Goal: Task Accomplishment & Management: Manage account settings

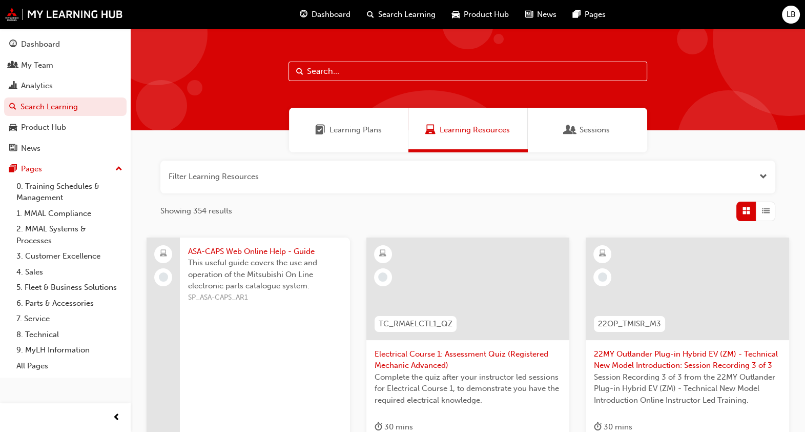
click at [333, 73] on input "text" at bounding box center [468, 70] width 359 height 19
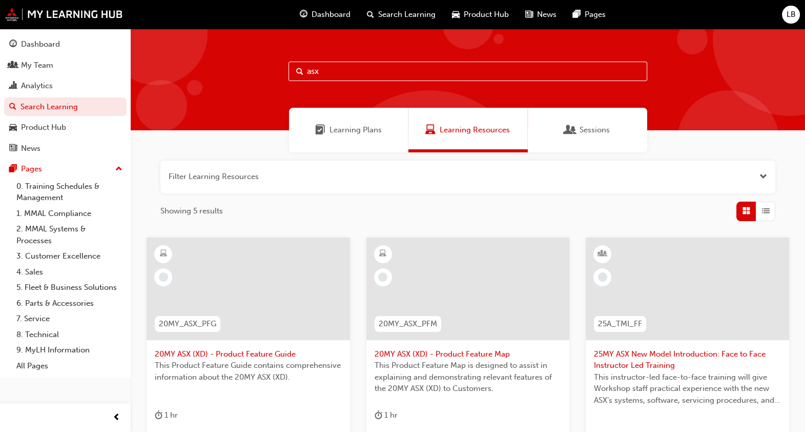
type input "asx"
click at [765, 180] on span "Open the filter" at bounding box center [764, 177] width 8 height 12
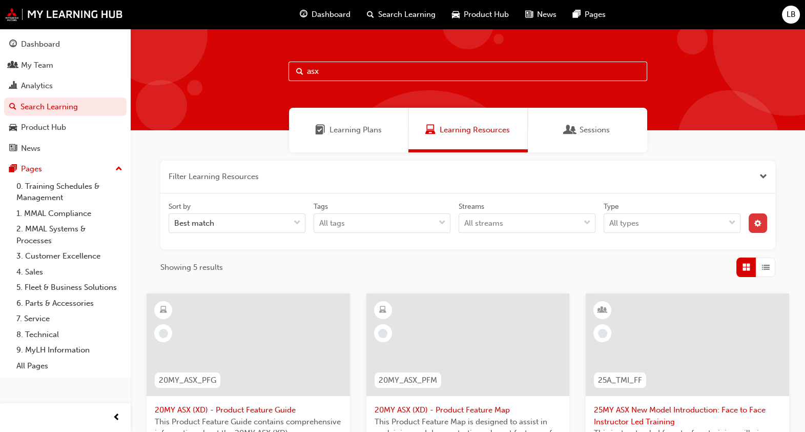
click at [757, 224] on span "cog-icon" at bounding box center [757, 224] width 7 height 9
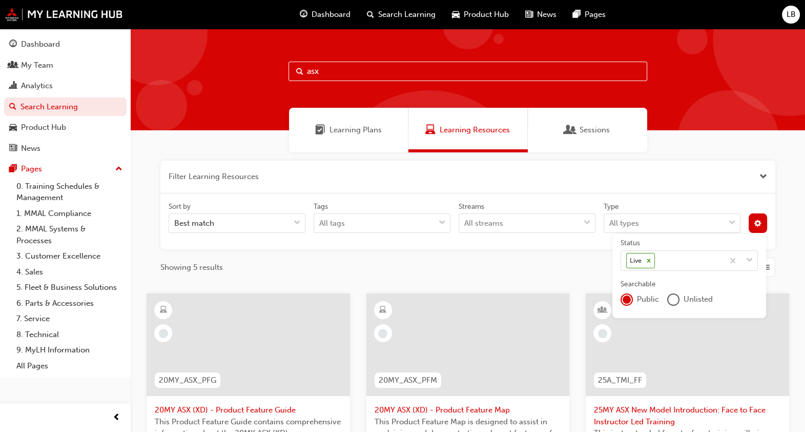
click at [678, 300] on div "unlistedOption" at bounding box center [673, 299] width 10 height 10
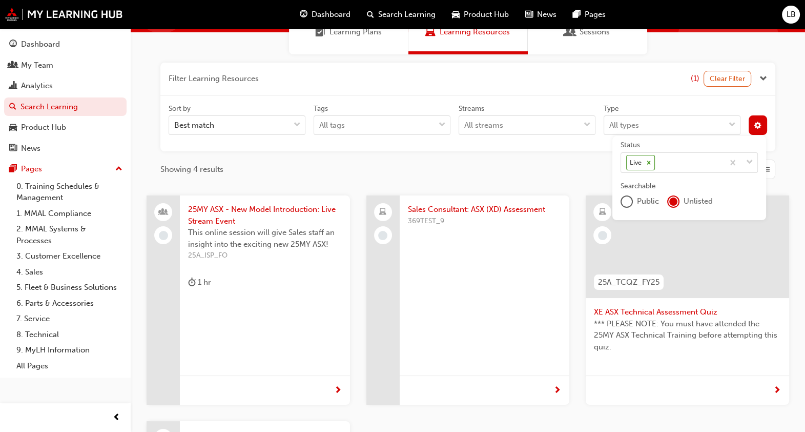
scroll to position [98, 0]
click at [220, 208] on span "25MY ASX - New Model Introduction: Live Stream Event" at bounding box center [265, 214] width 154 height 23
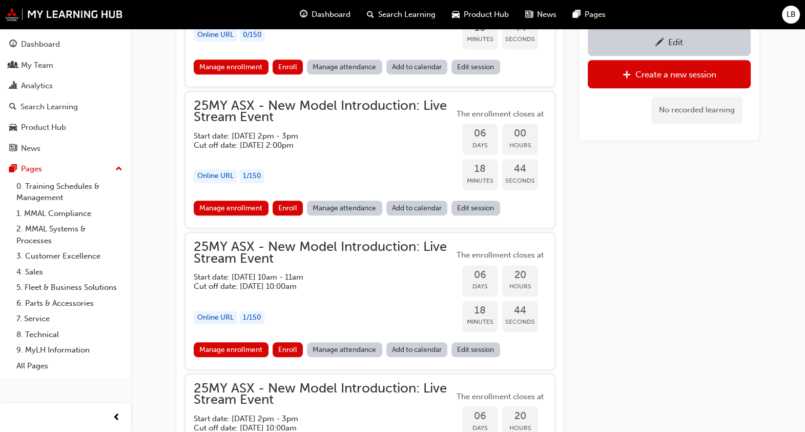
scroll to position [1081, 0]
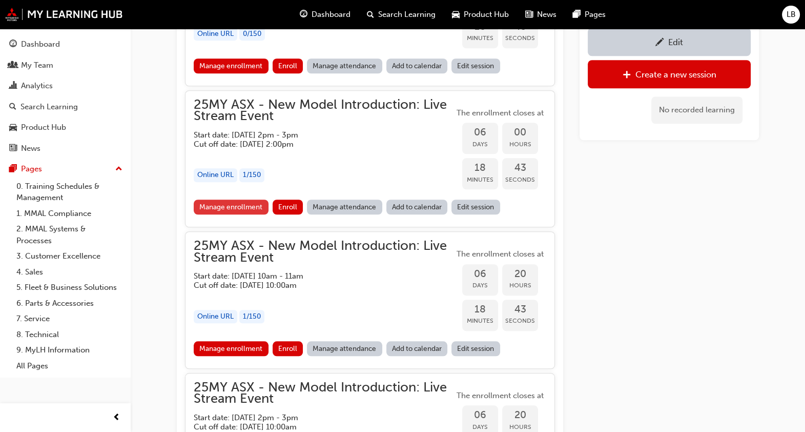
click at [247, 204] on link "Manage enrollment" at bounding box center [231, 206] width 75 height 15
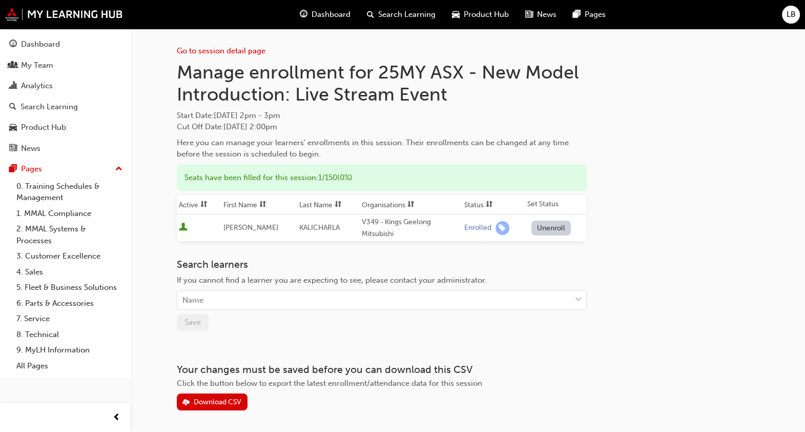
click at [549, 231] on button "Unenroll" at bounding box center [551, 227] width 40 height 15
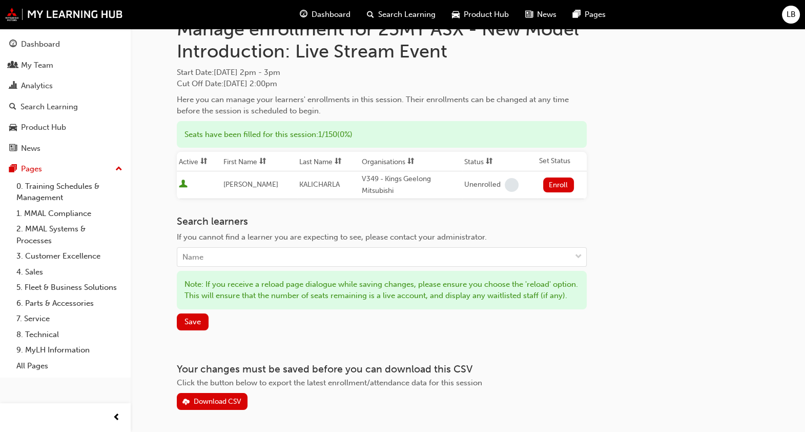
scroll to position [90, 0]
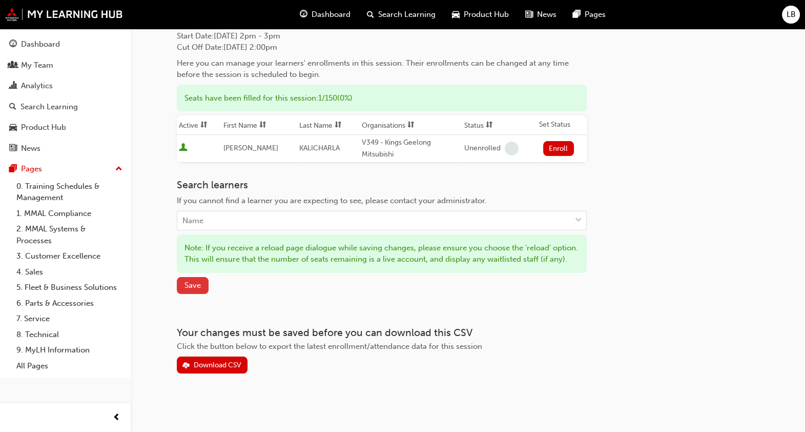
click at [195, 290] on span "Save" at bounding box center [192, 284] width 16 height 9
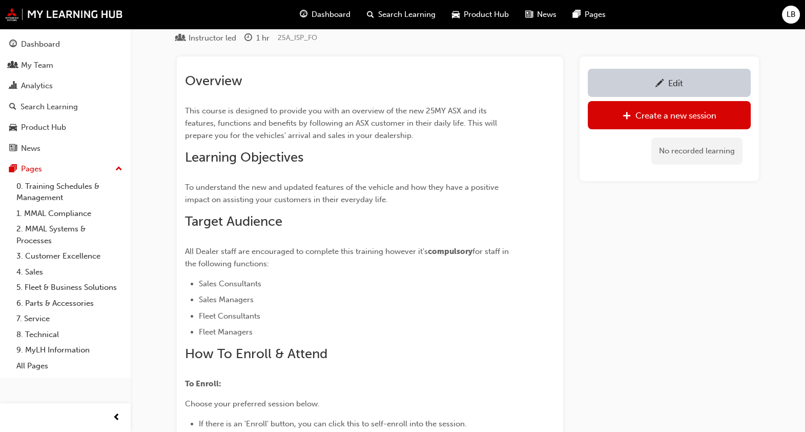
scroll to position [1081, 0]
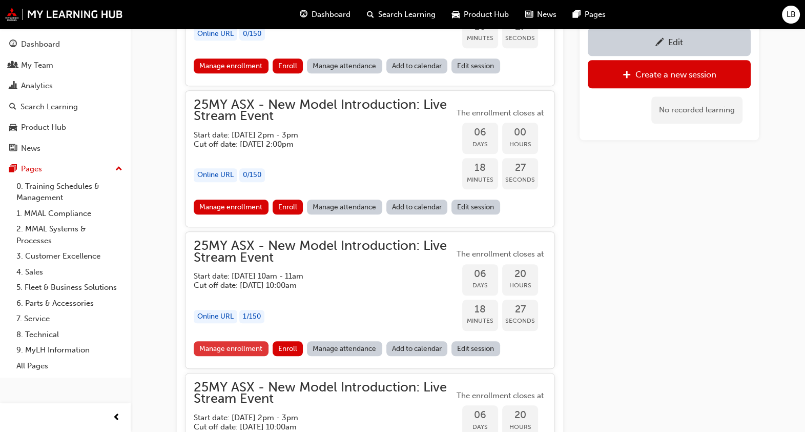
click at [235, 342] on link "Manage enrollment" at bounding box center [231, 348] width 75 height 15
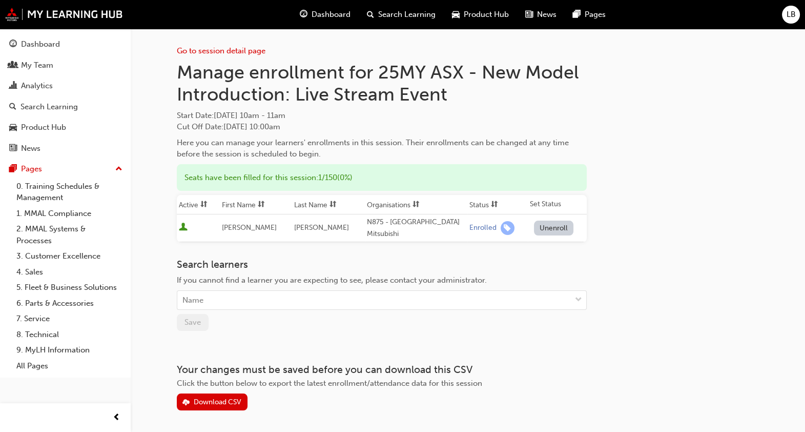
click at [549, 231] on button "Unenroll" at bounding box center [554, 227] width 40 height 15
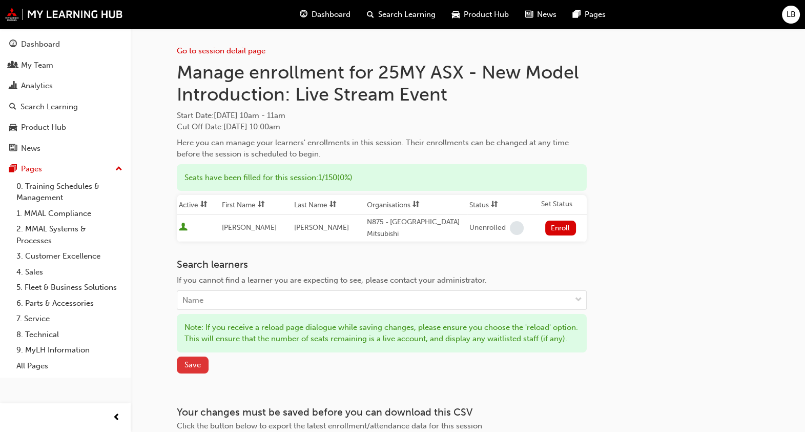
click at [196, 369] on span "Save" at bounding box center [192, 364] width 16 height 9
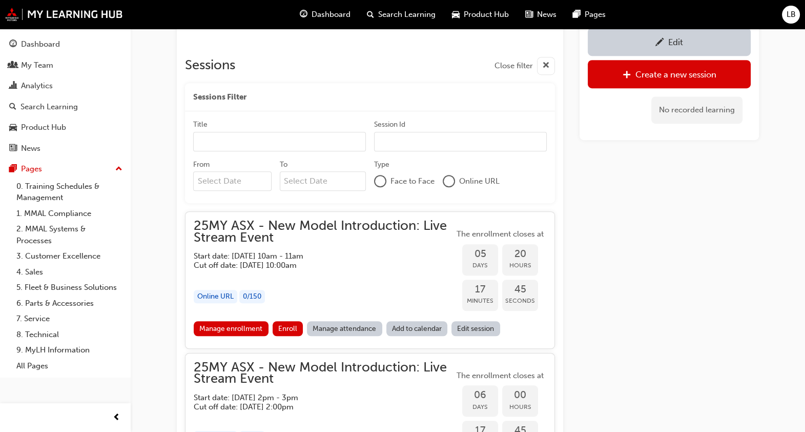
scroll to position [817, 0]
